Goal: Task Accomplishment & Management: Use online tool/utility

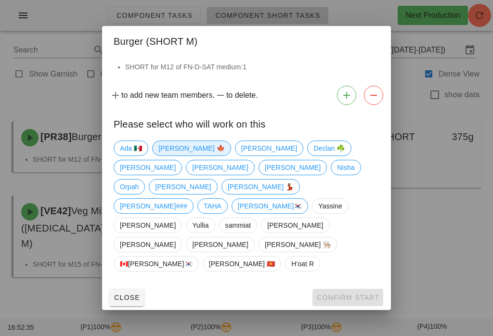
click at [175, 156] on span "[PERSON_NAME] 🍁" at bounding box center [191, 148] width 66 height 14
click at [365, 294] on span "Confirm Start" at bounding box center [347, 298] width 63 height 8
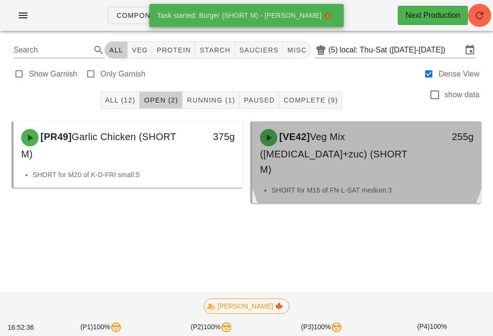
click at [414, 155] on div "[VE42] Veg Mix ([MEDICAL_DATA]+zuc) (SHORT M)" at bounding box center [338, 153] width 169 height 60
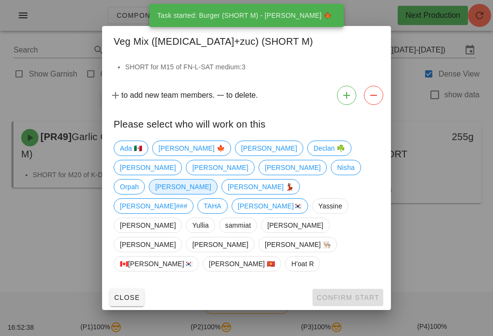
click at [211, 194] on span "[PERSON_NAME]" at bounding box center [183, 187] width 56 height 14
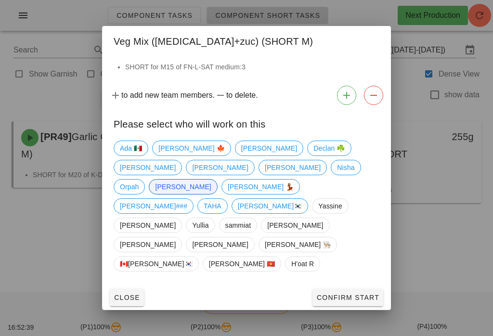
click at [367, 289] on button "Confirm Start" at bounding box center [348, 297] width 71 height 17
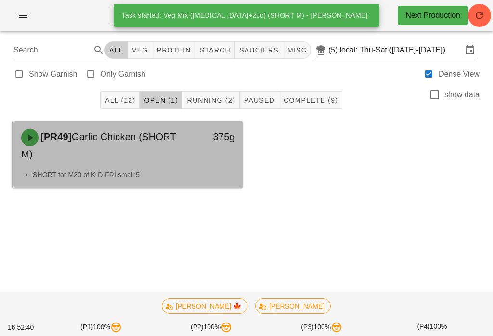
click at [145, 152] on div "[PR49] Garlic Chicken (SHORT M)" at bounding box center [99, 145] width 169 height 44
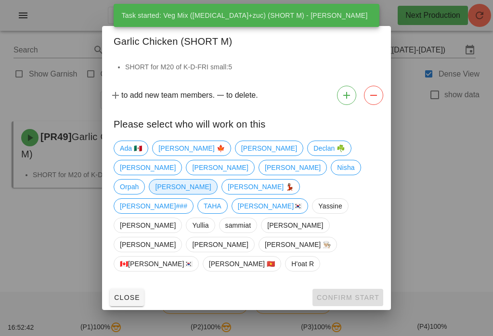
click at [211, 194] on span "[PERSON_NAME]" at bounding box center [183, 187] width 56 height 14
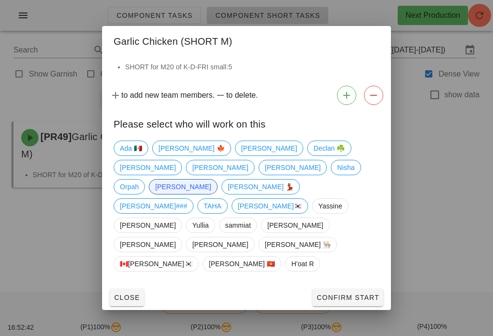
click at [363, 294] on span "Confirm Start" at bounding box center [347, 298] width 63 height 8
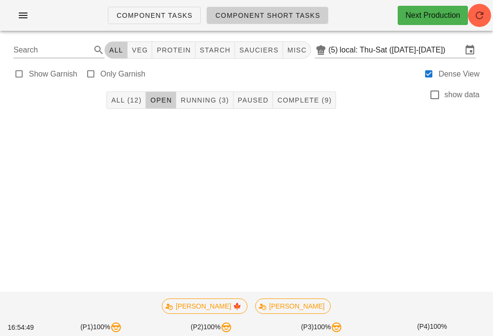
click at [201, 116] on div at bounding box center [247, 132] width 482 height 33
click at [213, 97] on span "Running (3)" at bounding box center [204, 100] width 49 height 8
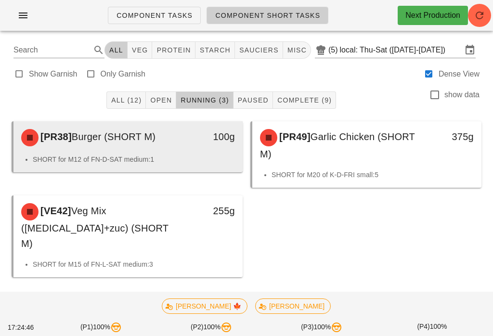
click at [177, 130] on div "[PR38] Burger (SHORT M)" at bounding box center [99, 137] width 169 height 29
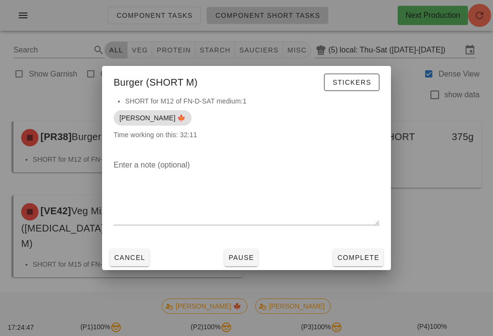
click at [369, 266] on button "Complete" at bounding box center [358, 257] width 50 height 17
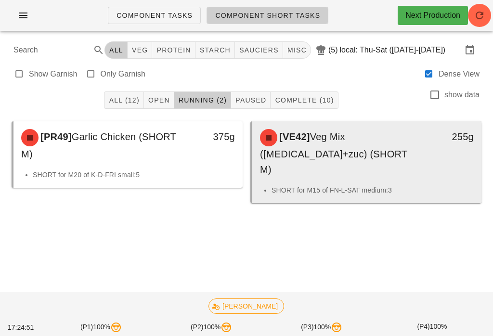
click at [414, 157] on div "[VE42] Veg Mix ([MEDICAL_DATA]+zuc) (SHORT M)" at bounding box center [338, 153] width 169 height 60
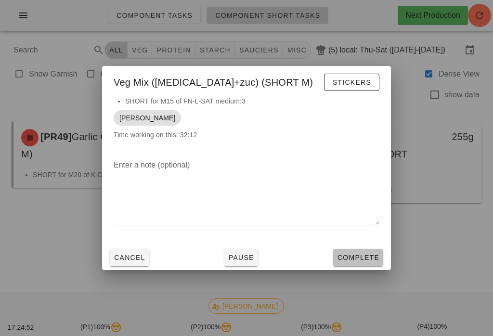
click at [356, 256] on span "Complete" at bounding box center [358, 258] width 42 height 8
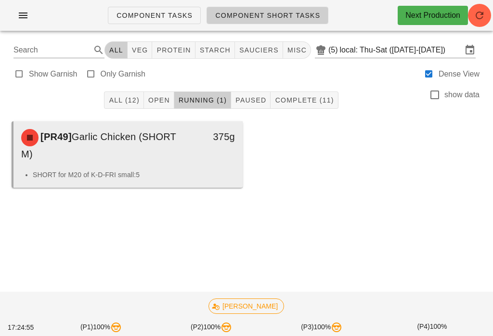
click at [208, 165] on div "375g" at bounding box center [212, 145] width 56 height 44
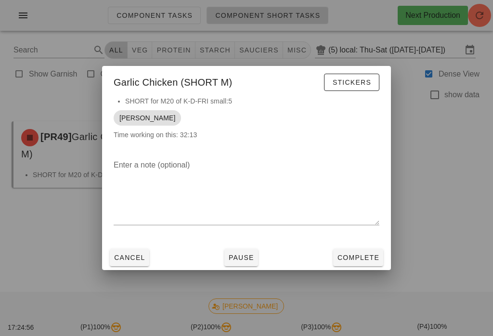
click at [359, 255] on span "Complete" at bounding box center [358, 258] width 42 height 8
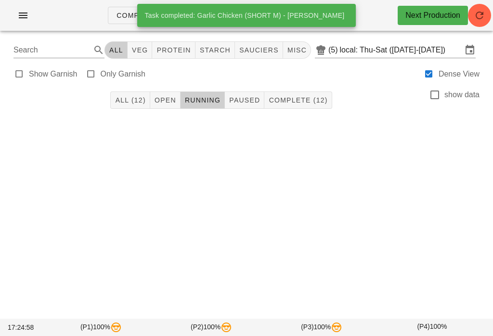
click at [127, 92] on button "All (12)" at bounding box center [129, 99] width 39 height 17
